Goal: Task Accomplishment & Management: Complete application form

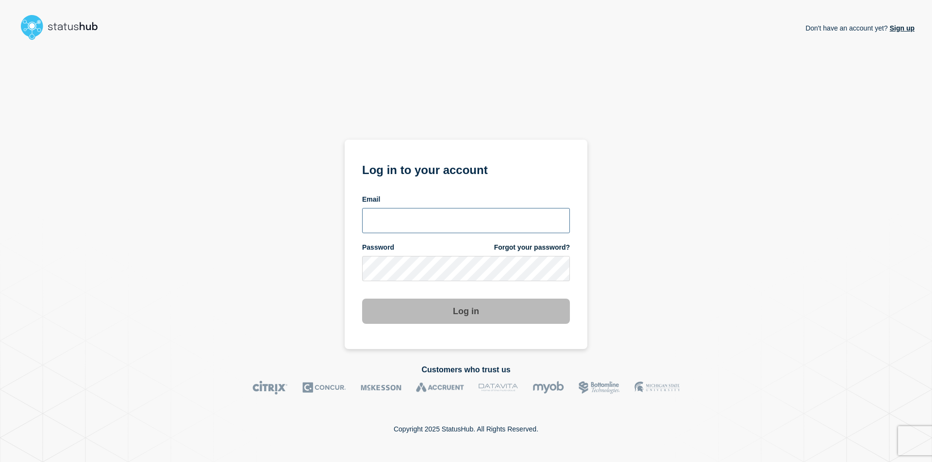
click at [431, 212] on input "email input" at bounding box center [466, 220] width 208 height 25
type input "wilcox50@msu.edu"
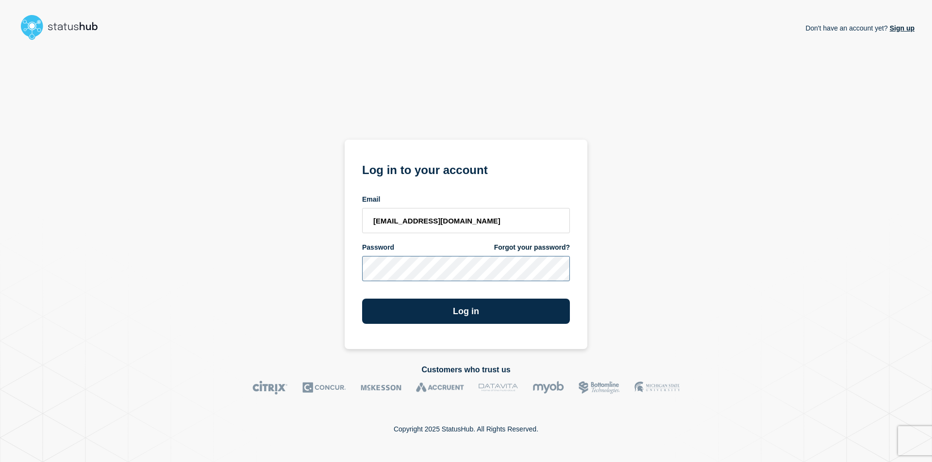
click at [362, 299] on button "Log in" at bounding box center [466, 311] width 208 height 25
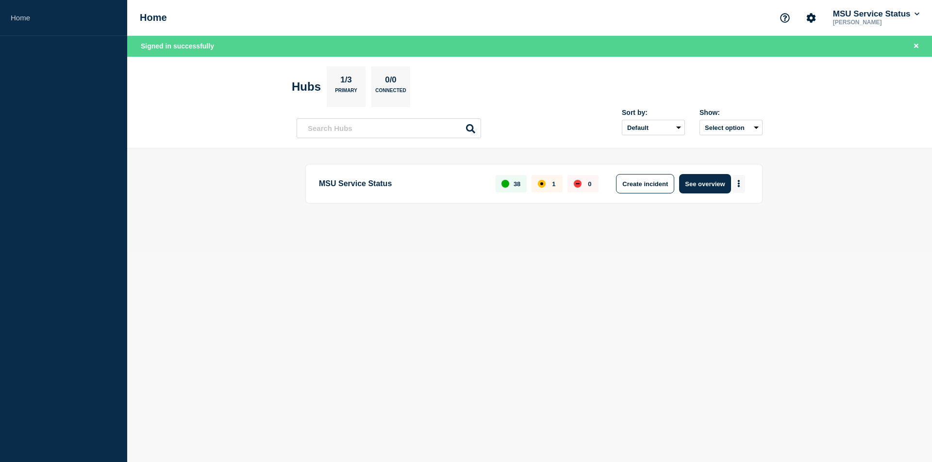
click at [740, 185] on button "More actions" at bounding box center [738, 184] width 13 height 18
click at [709, 210] on button "Create maintenance" at bounding box center [735, 213] width 66 height 8
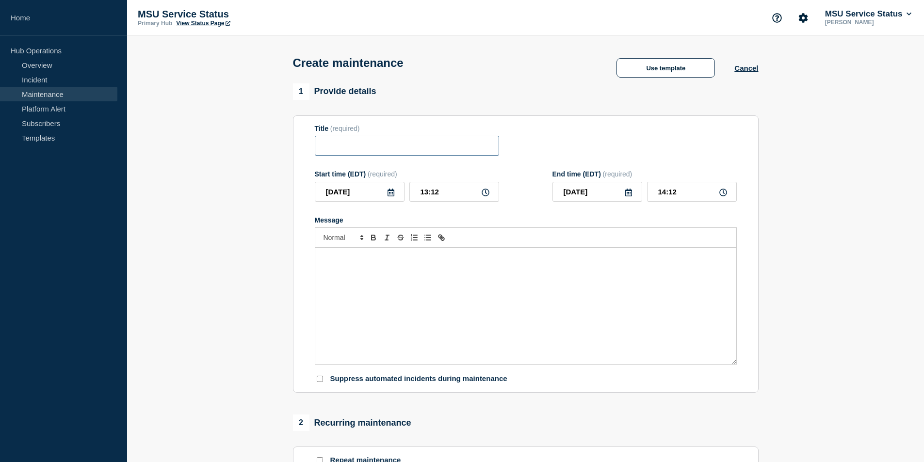
click at [368, 145] on input "Title" at bounding box center [407, 146] width 184 height 20
paste input "[Maintenance] Managed Services Will Be Unavailable During Planned Maintenance o…"
click at [352, 148] on input "[Maintenance] Managed Services Will Be Unavailable During Planned Maintenance o…" at bounding box center [407, 146] width 184 height 20
drag, startPoint x: 466, startPoint y: 151, endPoint x: 532, endPoint y: 156, distance: 65.7
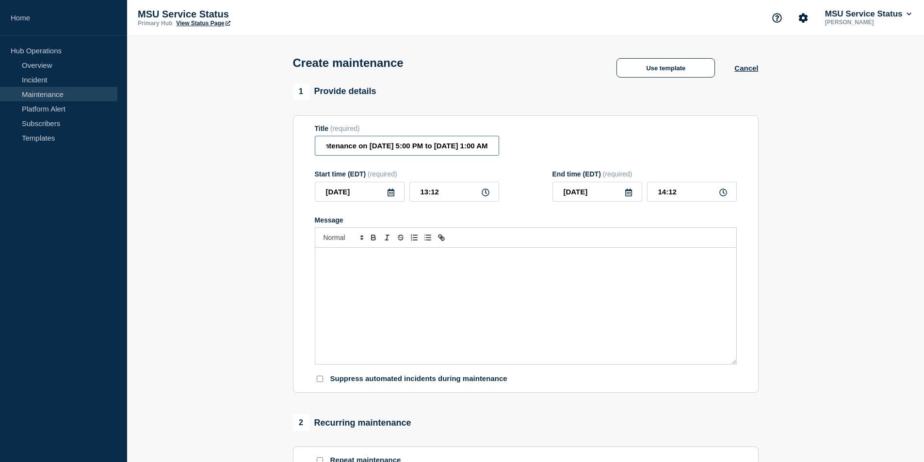
click at [532, 156] on div "Title (required) [Maintenance] Managed Services Will Be Unavailable During Plan…" at bounding box center [526, 141] width 422 height 32
click at [441, 151] on input "[Maintenance] Managed Services Will Be Unavailable During Planned Maintenance o…" at bounding box center [407, 146] width 184 height 20
type input "[Maintenance] Managed Services Will Be Unavailable During Planned Maintenance o…"
click at [443, 297] on div "Message" at bounding box center [525, 306] width 421 height 116
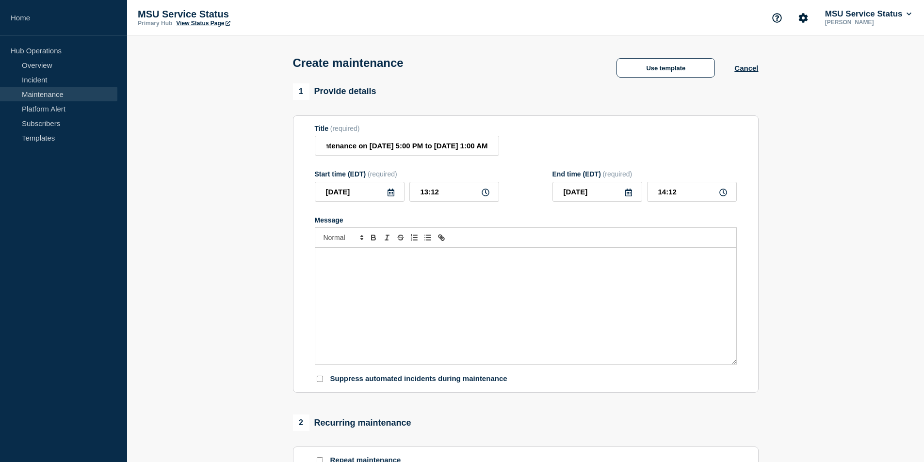
scroll to position [0, 0]
paste div "Message"
click at [395, 313] on div "Message" at bounding box center [525, 306] width 421 height 116
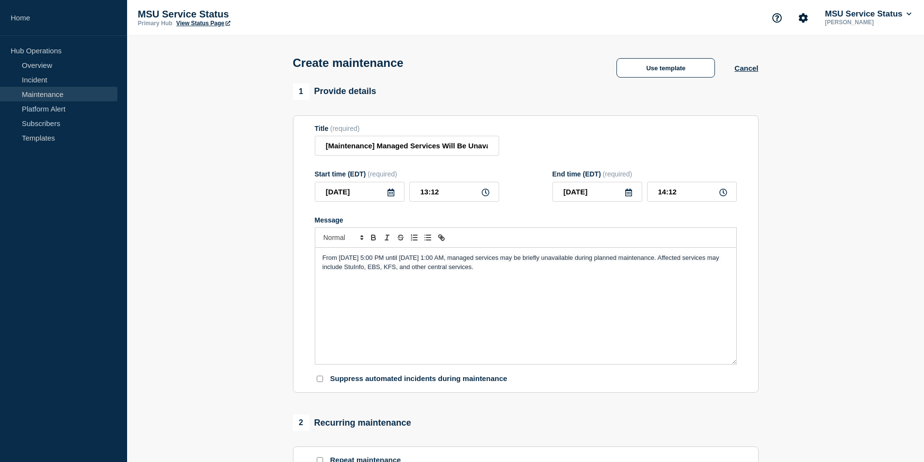
click at [346, 259] on span "From Thursday, May 8th 2025 at 5:00 PM until Friday, May 5th at 1:00 AM, manage…" at bounding box center [522, 262] width 399 height 16
drag, startPoint x: 420, startPoint y: 142, endPoint x: 492, endPoint y: 147, distance: 72.5
click at [492, 146] on input "[Maintenance] Managed Services Will Be Unavailable During Planned Maintenance o…" at bounding box center [407, 146] width 184 height 20
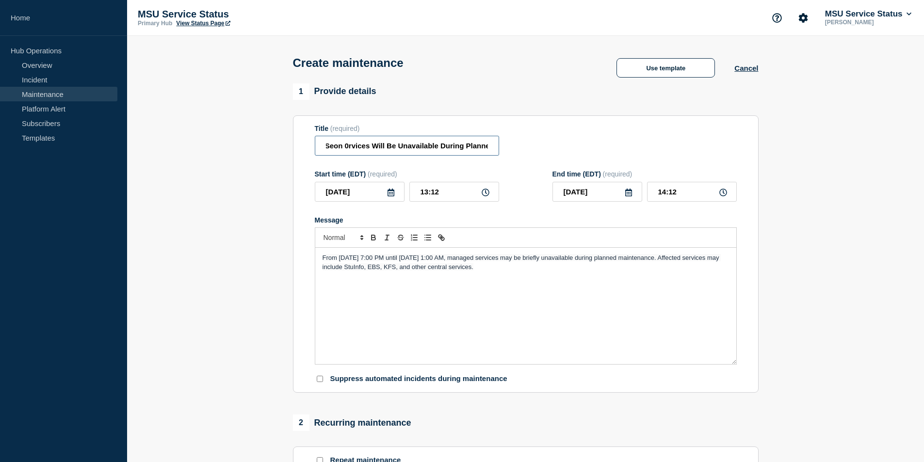
click at [491, 148] on input "[Maintenance] Managed Seon 0rvices Will Be Unavailable During Planned Maintenan…" at bounding box center [407, 146] width 184 height 20
drag, startPoint x: 492, startPoint y: 149, endPoint x: 500, endPoint y: 149, distance: 8.7
click at [500, 149] on div "Title (required) [Maintenance] Managed Seon 0rvices Will Be Unavailable During …" at bounding box center [526, 141] width 422 height 32
click at [445, 148] on input "[Maintenance] Managed Seon 0rvices Will Be Unavailable During Plannezd Maintena…" at bounding box center [407, 146] width 184 height 20
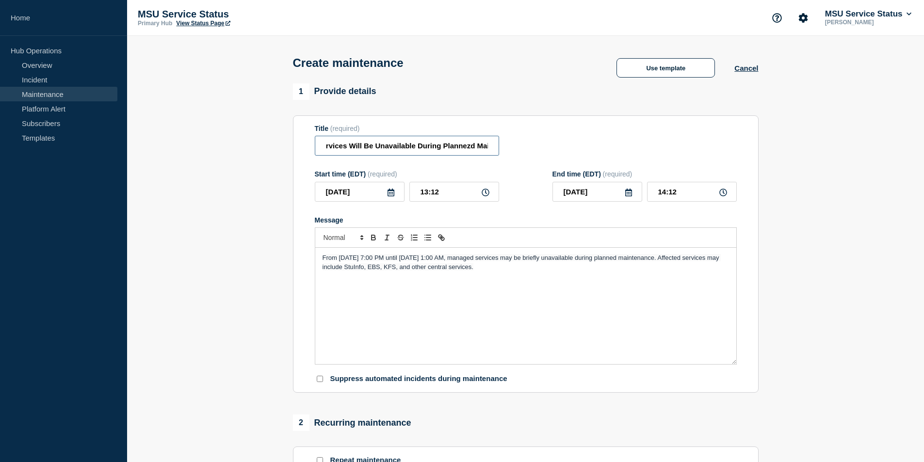
scroll to position [0, 111]
click at [495, 151] on input "[Maintenance] Managed Seon 0rvices Will Be Unavailable During Planned Maintenan…" at bounding box center [407, 146] width 184 height 20
drag, startPoint x: 328, startPoint y: 148, endPoint x: 298, endPoint y: 150, distance: 29.7
click at [298, 150] on section "Title (required) [Maintenance] Managed Seon 0rvices Will Be Unavailable During …" at bounding box center [526, 254] width 466 height 278
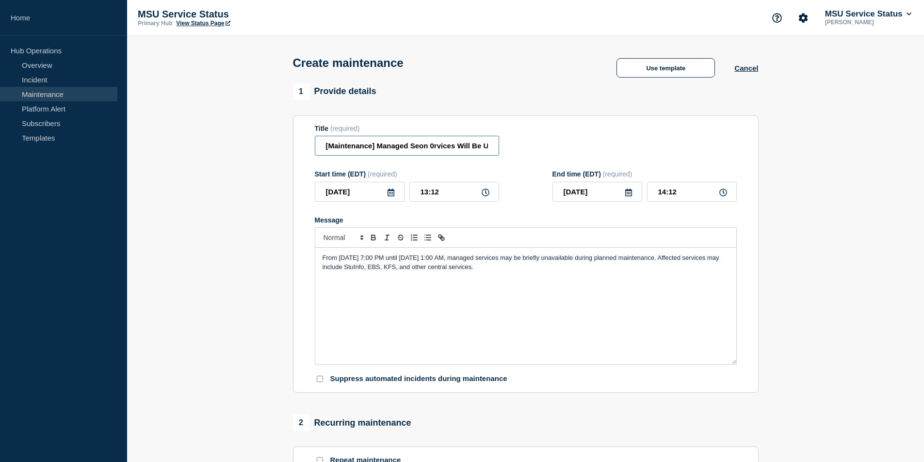
click at [456, 151] on input "[Maintenance] Managed Seon 0rvices Will Be Unavailable During Planned Maintenan…" at bounding box center [407, 146] width 184 height 20
type input "[Maintenance] Managed Services Will Be Unavailable During Planned Maintenance o…"
drag, startPoint x: 478, startPoint y: 149, endPoint x: 504, endPoint y: 148, distance: 26.2
click at [504, 148] on div "Title (required) [Maintenance] Managed Services Will Be Unavailable During Plan…" at bounding box center [526, 141] width 422 height 32
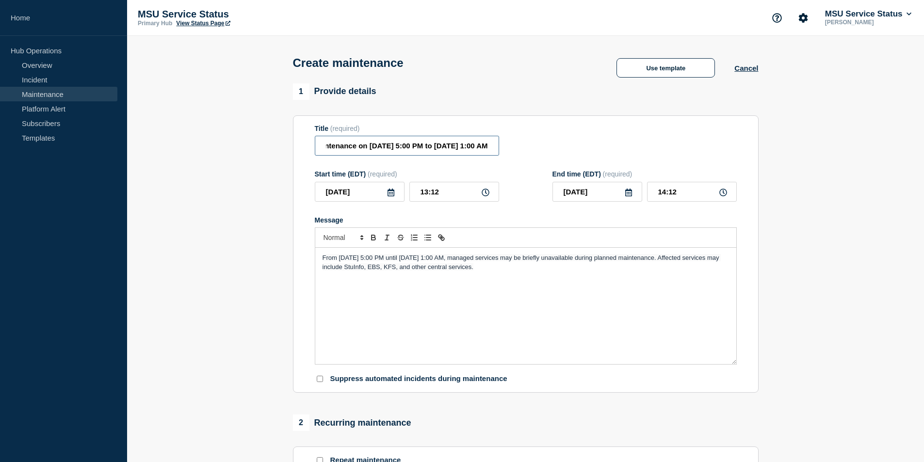
click at [396, 150] on input "[Maintenance] Managed Services Will Be Unavailable During Planned Maintenance o…" at bounding box center [407, 146] width 184 height 20
click at [476, 260] on span "From Tuesday, September 2nd 2025 at 5:00 PM until Friday, May 5th at 1:00 AM, m…" at bounding box center [522, 262] width 399 height 16
click at [631, 279] on div "From Tuesday, September 2nd 2025 at 5:00 PM until Wednesday, September 3rd at 1…" at bounding box center [525, 306] width 421 height 116
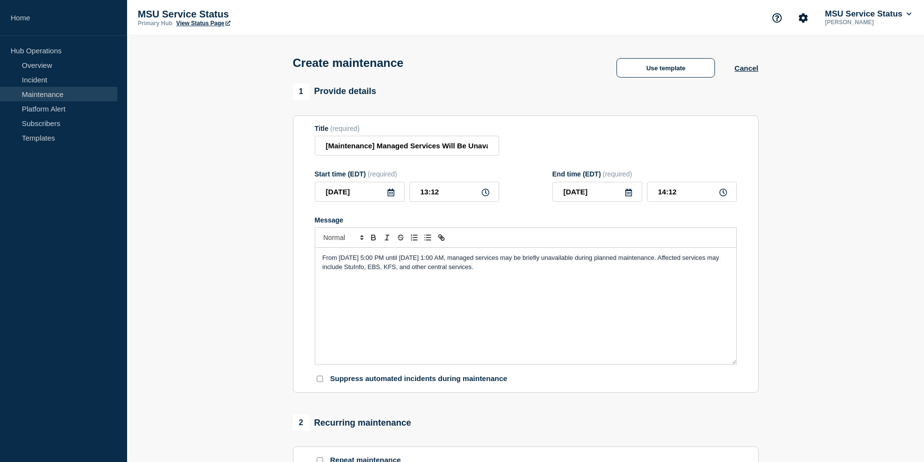
click at [388, 197] on icon at bounding box center [391, 193] width 7 height 8
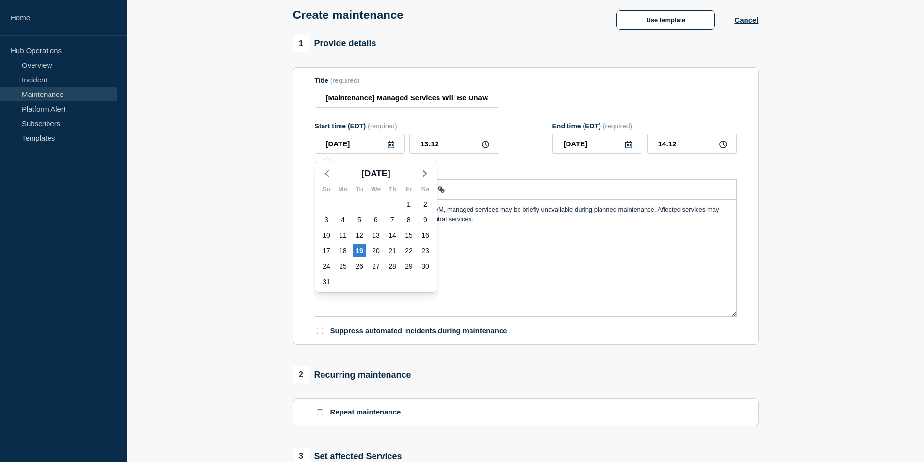
scroll to position [49, 0]
click at [422, 176] on icon "button" at bounding box center [425, 173] width 12 height 12
drag, startPoint x: 357, startPoint y: 202, endPoint x: 369, endPoint y: 198, distance: 12.9
click at [357, 202] on div "2" at bounding box center [360, 204] width 14 height 14
type input "2025-09-02"
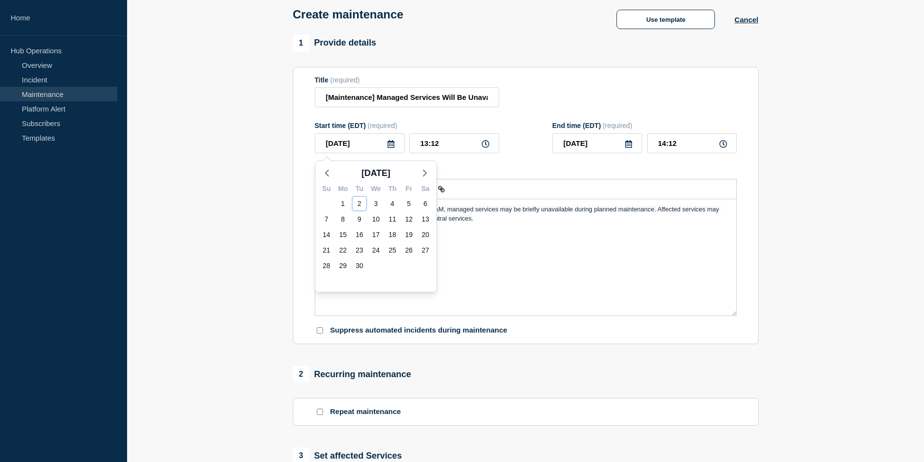
type input "2025-09-02"
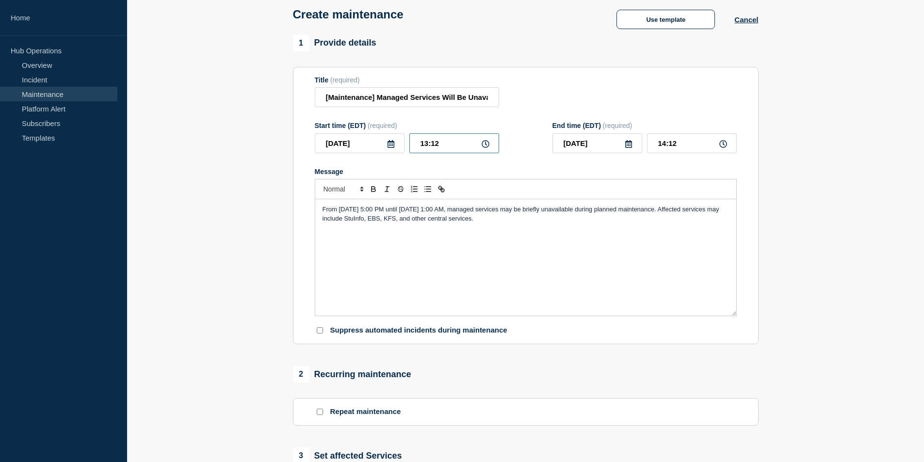
drag, startPoint x: 444, startPoint y: 150, endPoint x: 406, endPoint y: 148, distance: 37.4
click at [407, 148] on div "2025-09-02 13:12" at bounding box center [407, 143] width 184 height 20
type input "17:00"
type input "18:00"
click at [632, 148] on icon at bounding box center [629, 144] width 7 height 8
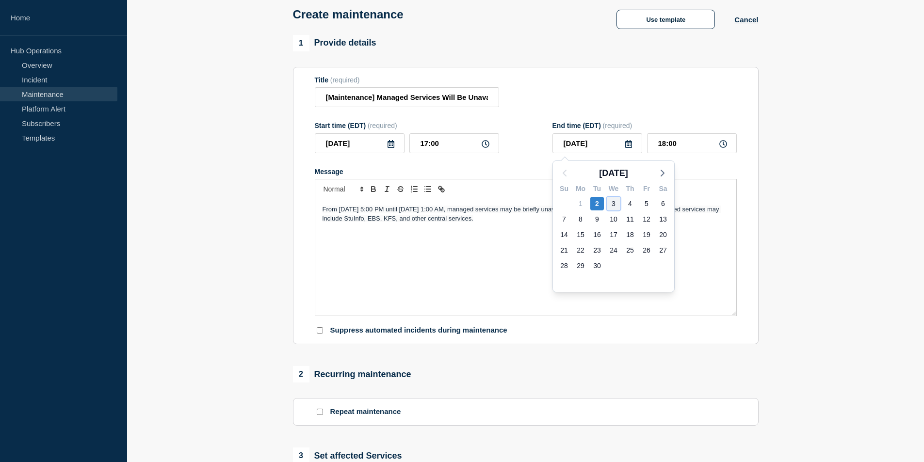
click at [615, 201] on div "3" at bounding box center [614, 204] width 14 height 14
type input "2025-09-03"
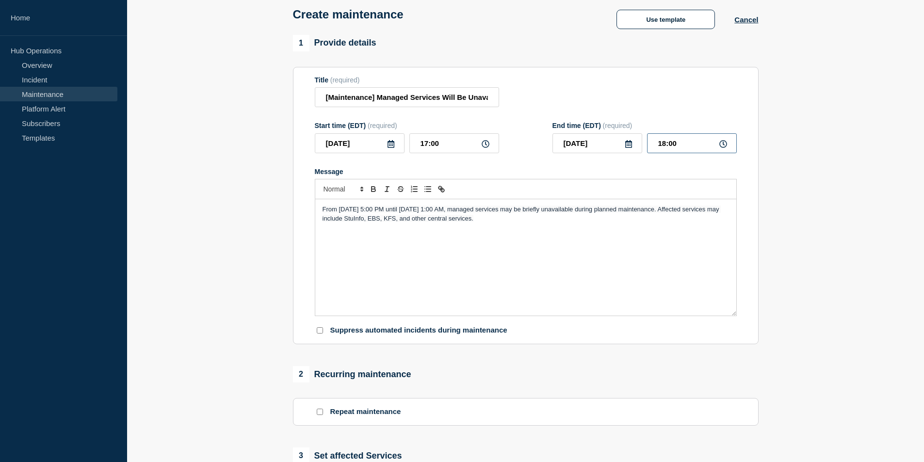
click at [689, 148] on input "18:00" at bounding box center [692, 143] width 90 height 20
type input "01:00"
click at [706, 164] on form "Title (required) [Maintenance] Managed Services Will Be Unavailable During Plan…" at bounding box center [526, 206] width 422 height 260
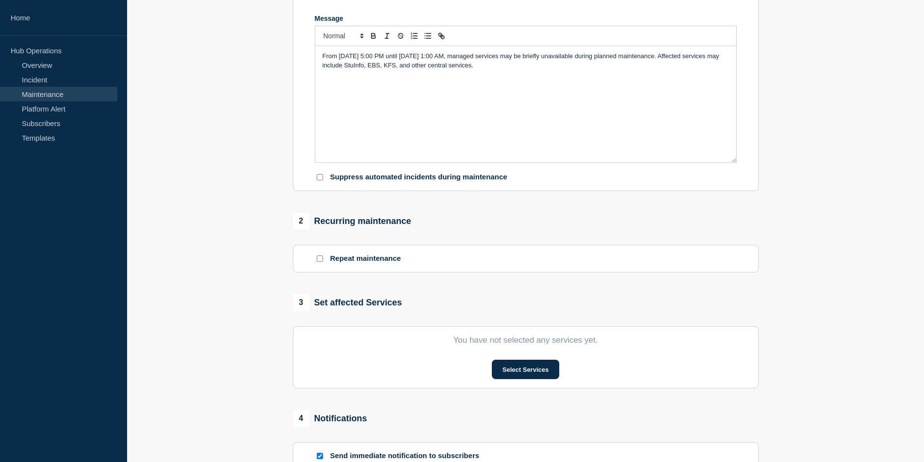
scroll to position [291, 0]
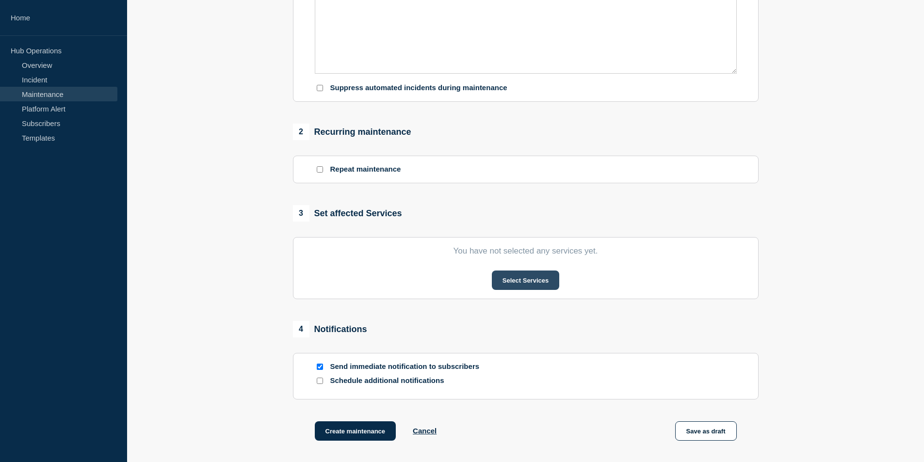
click at [520, 277] on button "Select Services" at bounding box center [525, 280] width 67 height 19
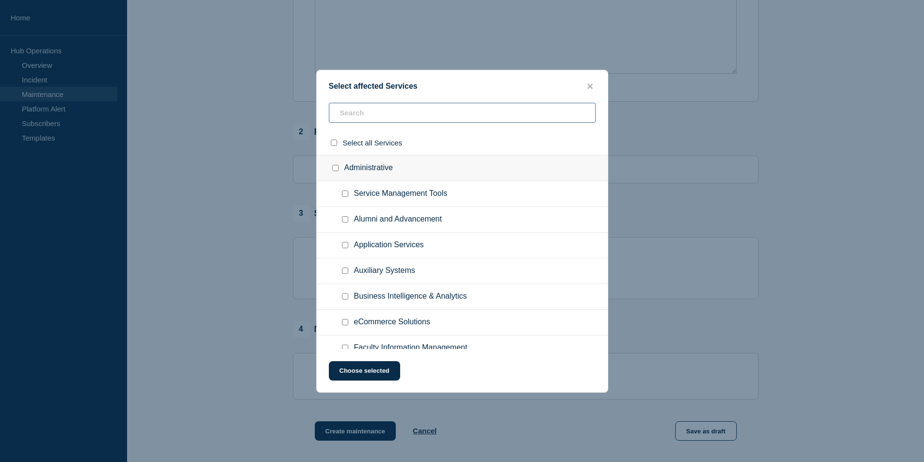
click at [420, 120] on input "text" at bounding box center [462, 113] width 267 height 20
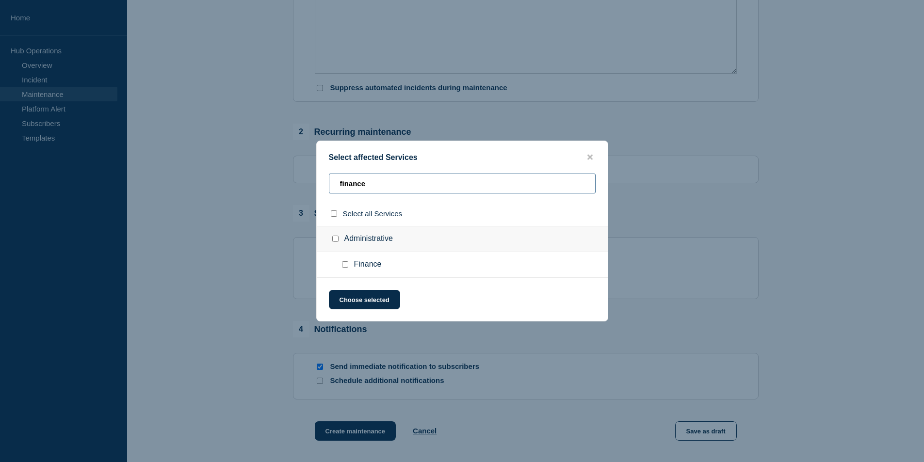
type input "finance"
click at [346, 268] on input "Finance checkbox" at bounding box center [345, 265] width 6 height 6
checkbox input "true"
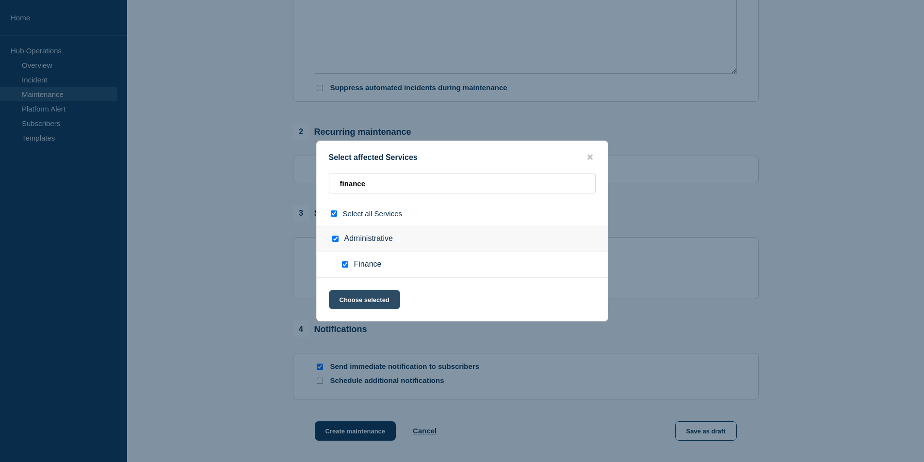
click at [367, 300] on button "Choose selected" at bounding box center [364, 299] width 71 height 19
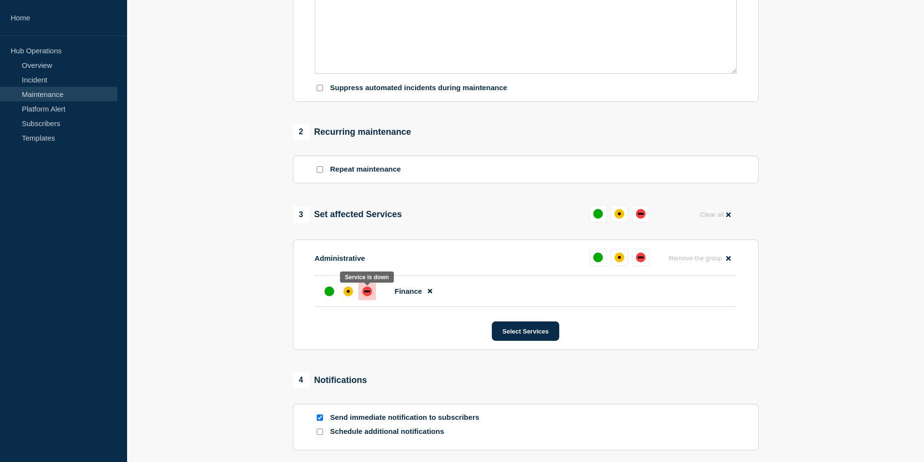
click at [367, 295] on div "down" at bounding box center [368, 292] width 10 height 10
click at [522, 341] on button "Select Services" at bounding box center [525, 331] width 67 height 19
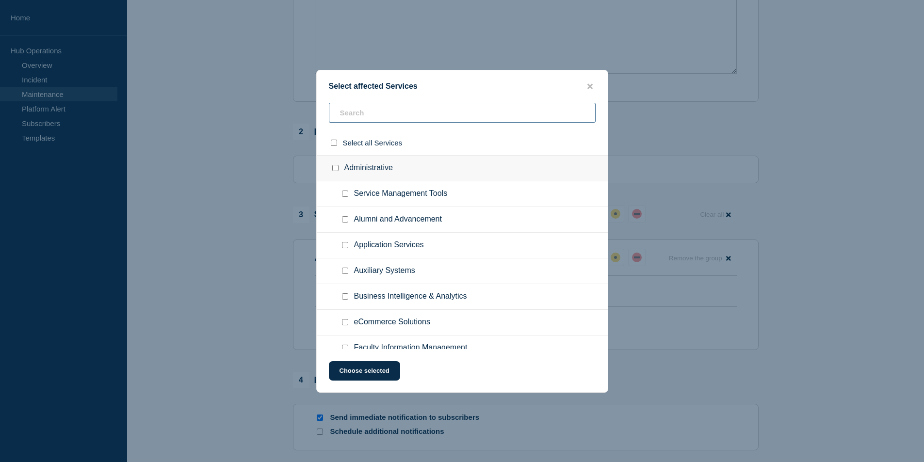
click at [371, 121] on input "text" at bounding box center [462, 113] width 267 height 20
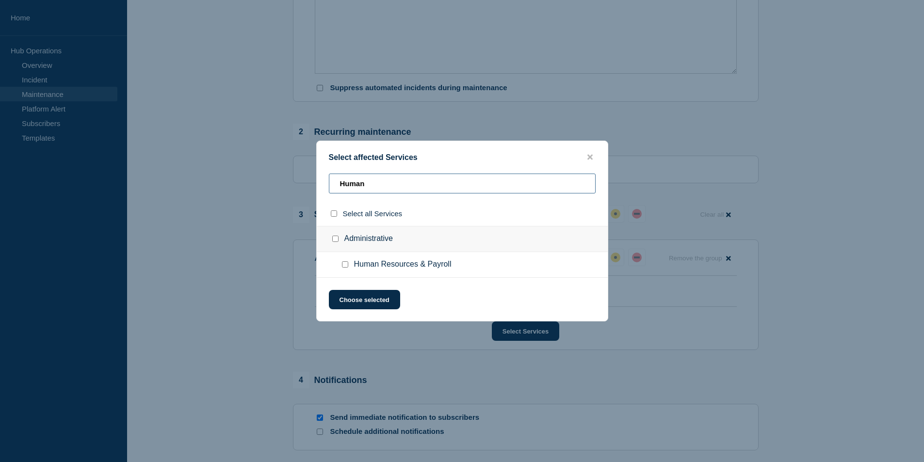
type input "Human"
click at [346, 265] on input "Human Resources & Payroll checkbox" at bounding box center [345, 265] width 6 height 6
checkbox input "true"
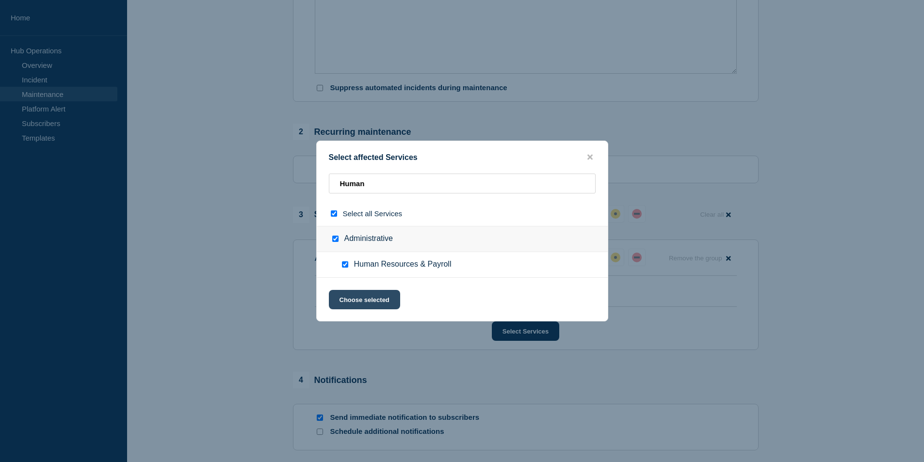
click at [359, 297] on button "Choose selected" at bounding box center [364, 299] width 71 height 19
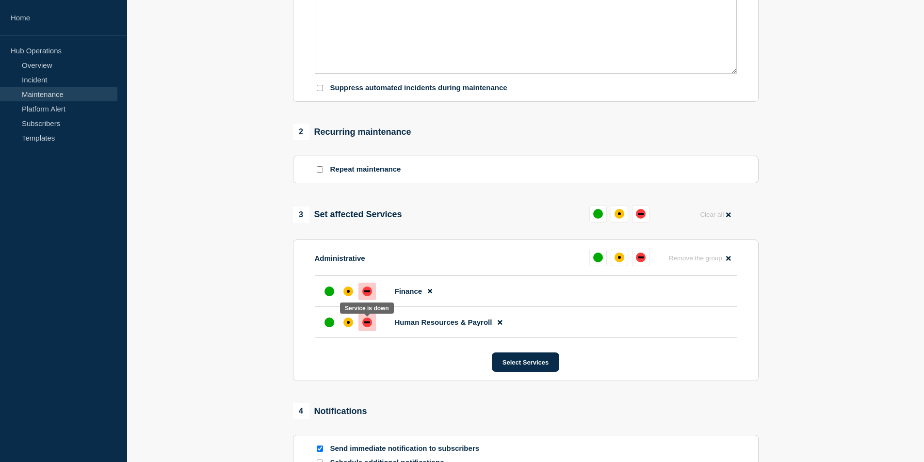
click at [366, 324] on div "down" at bounding box center [367, 323] width 6 height 2
click at [513, 370] on button "Select Services" at bounding box center [525, 362] width 67 height 19
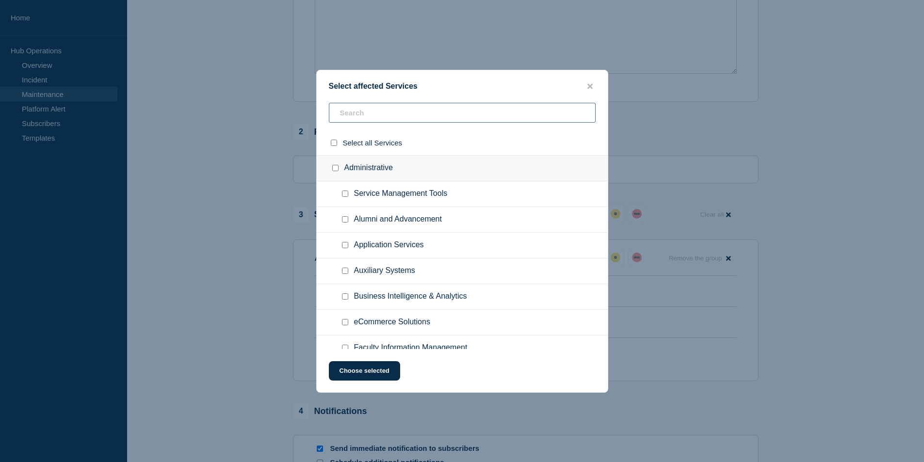
click at [382, 111] on input "text" at bounding box center [462, 113] width 267 height 20
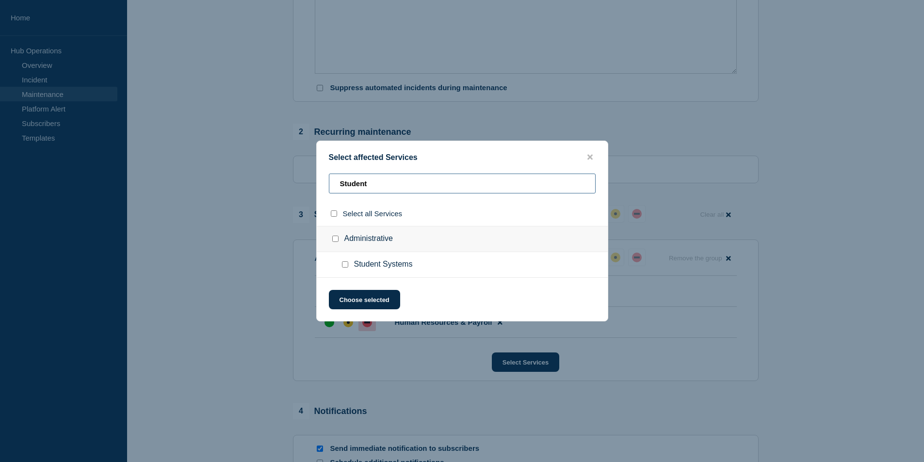
type input "Student"
click at [343, 268] on input "Student Systems checkbox" at bounding box center [345, 265] width 6 height 6
checkbox input "true"
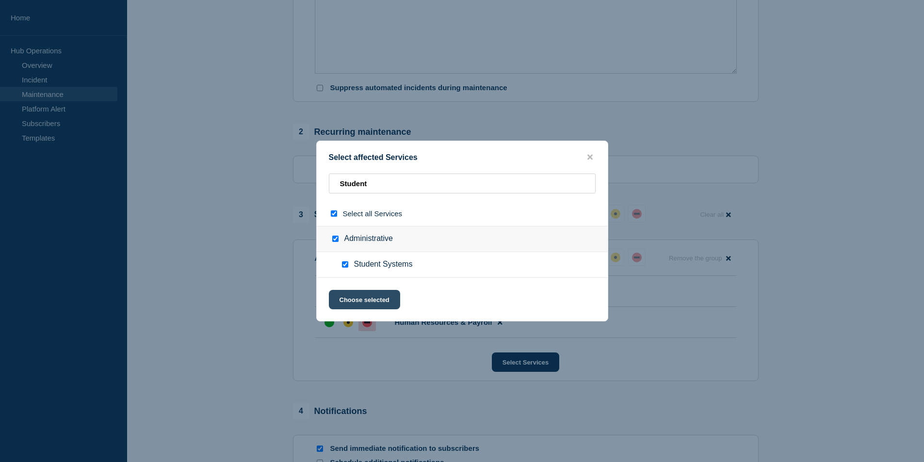
click at [369, 303] on button "Choose selected" at bounding box center [364, 299] width 71 height 19
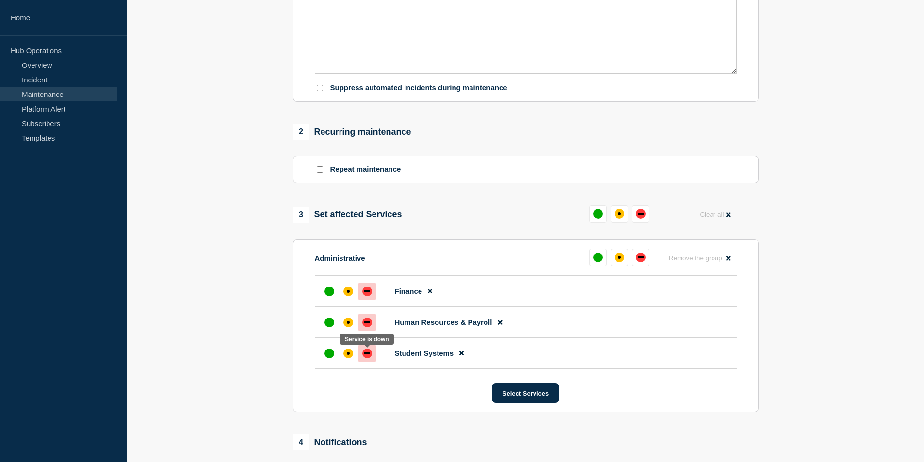
click at [372, 353] on div at bounding box center [367, 353] width 17 height 17
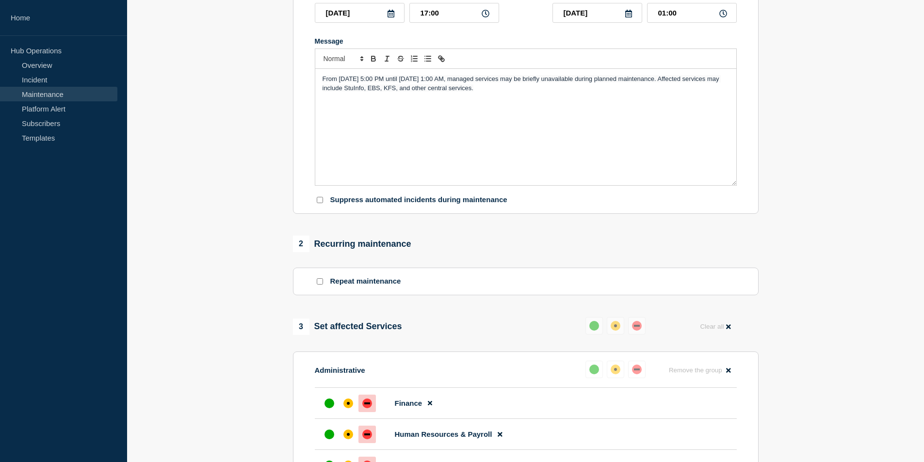
scroll to position [388, 0]
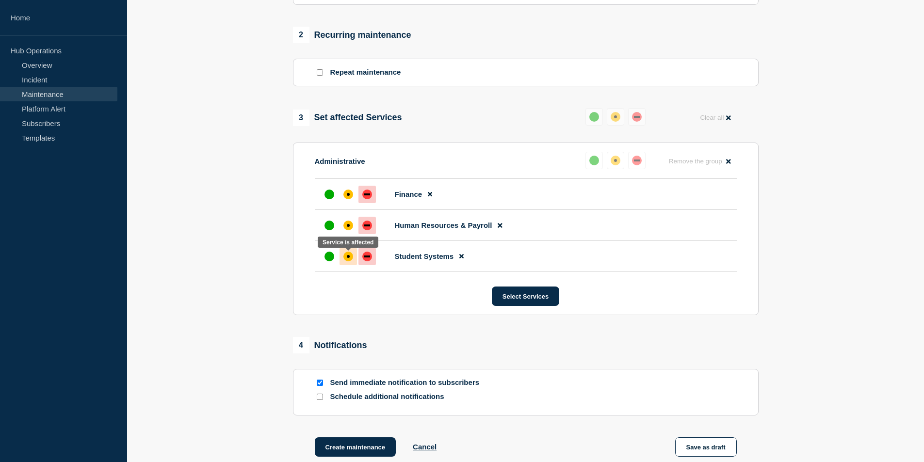
click at [346, 257] on div "affected" at bounding box center [349, 257] width 10 height 10
click at [350, 225] on div "affected" at bounding box center [349, 226] width 10 height 10
click at [348, 198] on div "affected" at bounding box center [349, 195] width 10 height 10
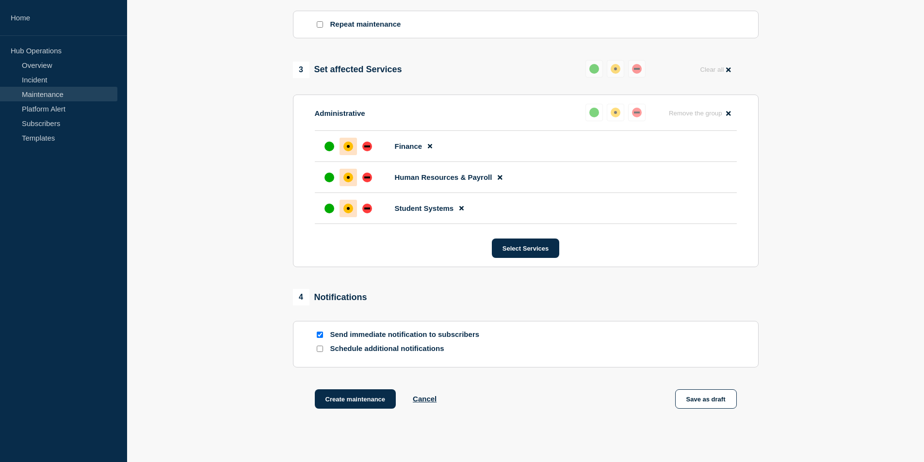
scroll to position [437, 0]
click at [376, 399] on button "Create maintenance" at bounding box center [356, 398] width 82 height 19
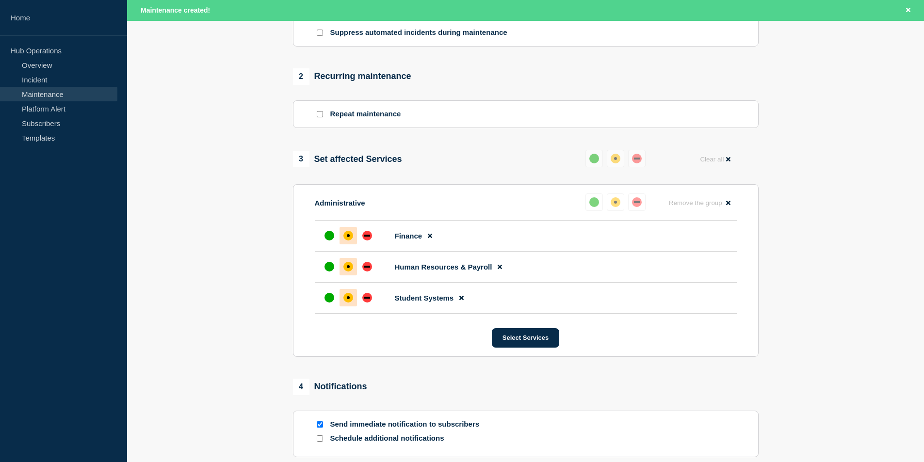
scroll to position [264, 0]
